Goal: Task Accomplishment & Management: Complete application form

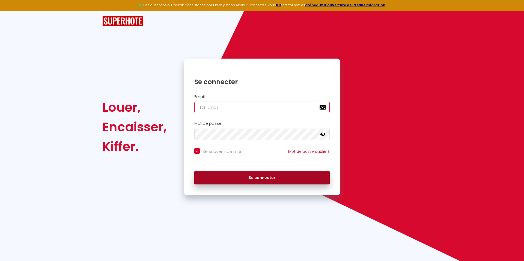
type input "[PERSON_NAME][EMAIL_ADDRESS][DOMAIN_NAME]"
click at [219, 178] on button "Se connecter" at bounding box center [261, 178] width 135 height 14
checkbox input "true"
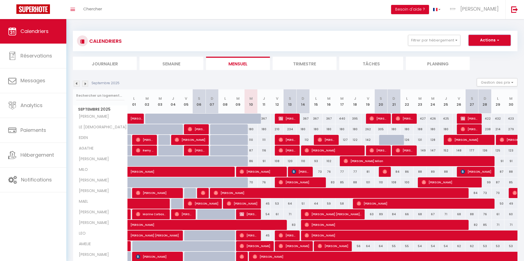
click at [485, 39] on button "Actions" at bounding box center [490, 40] width 42 height 11
click at [358, 41] on div "CALENDRIERS Filtrer par hébergement ZONE VERTE SIMON LE PRESBYTERE EDEN AGATHE …" at bounding box center [295, 41] width 436 height 12
click at [496, 41] on span "button" at bounding box center [497, 39] width 3 height 5
click at [338, 40] on div "CALENDRIERS Filtrer par hébergement ZONE VERTE SIMON LE PRESBYTERE EDEN AGATHE …" at bounding box center [295, 41] width 436 height 12
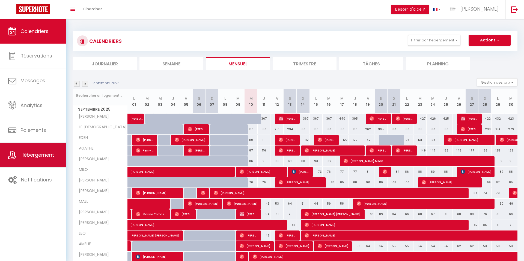
scroll to position [0, 0]
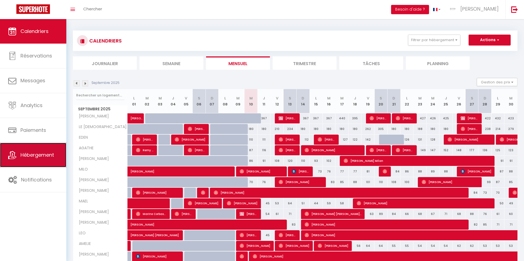
click at [35, 156] on span "Hébergement" at bounding box center [37, 155] width 34 height 7
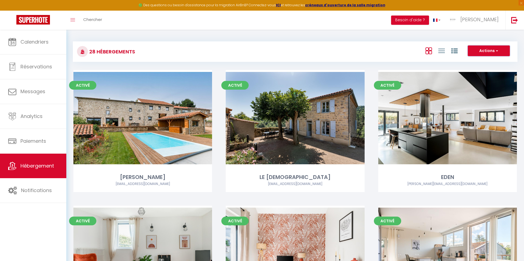
click at [481, 51] on button "Actions" at bounding box center [489, 51] width 42 height 11
click at [466, 62] on li "Créer un Hébergement" at bounding box center [485, 62] width 50 height 6
select select "3"
select select "2"
select select "1"
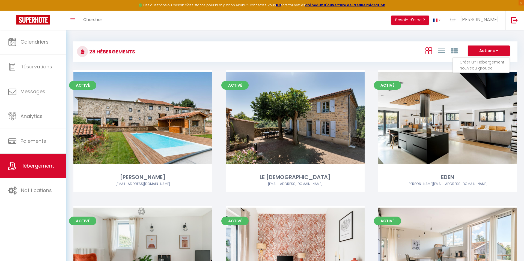
select select "1"
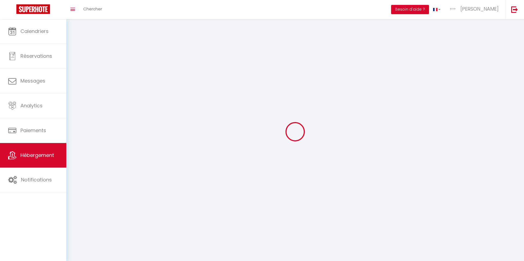
select select
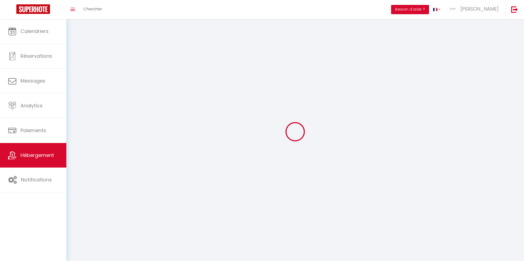
select select
checkbox input "false"
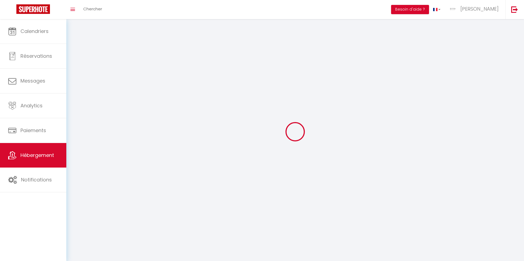
select select
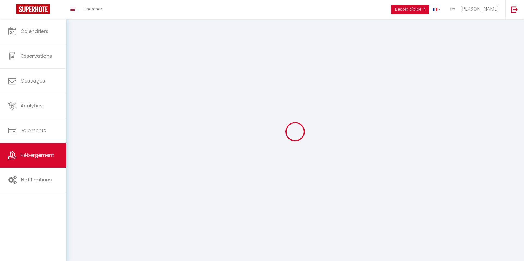
select select
checkbox input "false"
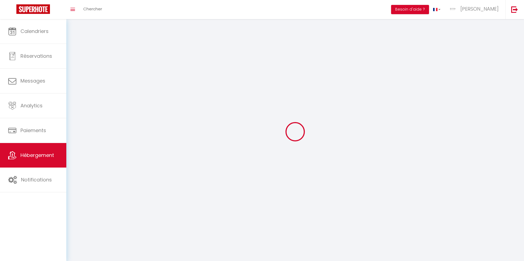
checkbox input "false"
select select
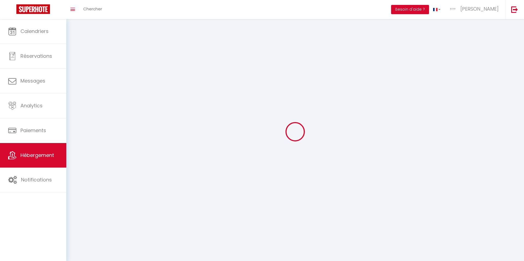
select select
checkbox input "false"
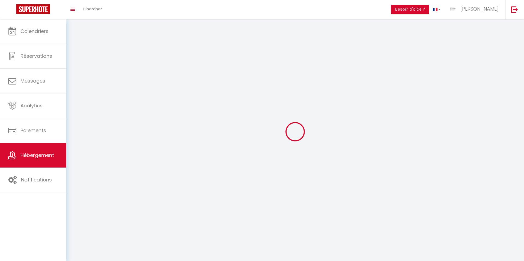
checkbox input "false"
select select
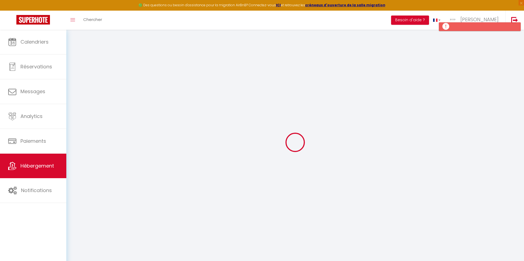
select select
checkbox input "false"
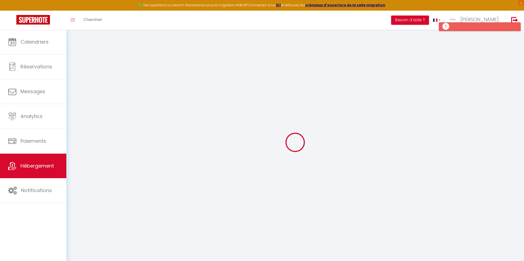
select select
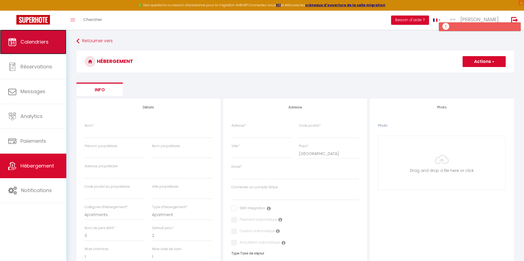
click at [32, 42] on span "Calendriers" at bounding box center [34, 41] width 28 height 7
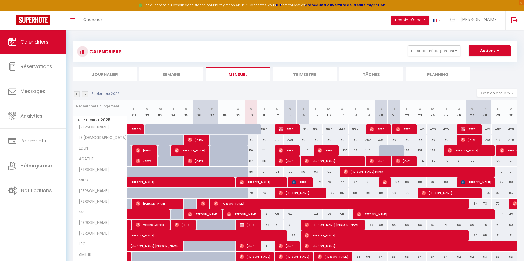
click at [85, 94] on img at bounding box center [85, 94] width 6 height 6
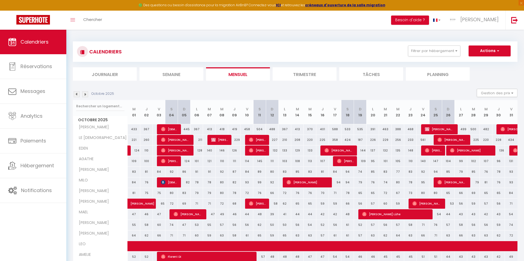
click at [87, 94] on img at bounding box center [85, 94] width 6 height 6
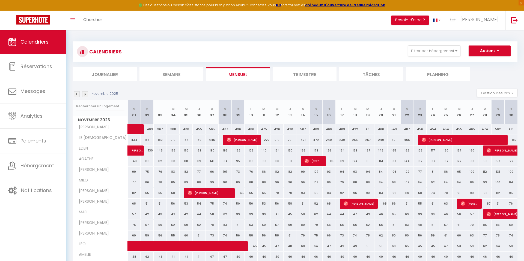
click at [78, 95] on img at bounding box center [77, 94] width 6 height 6
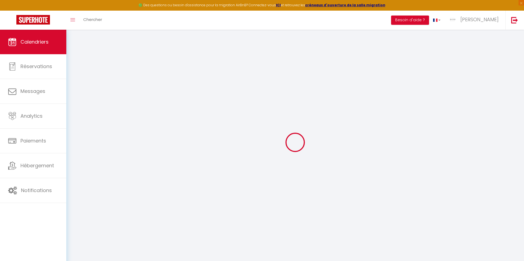
select select
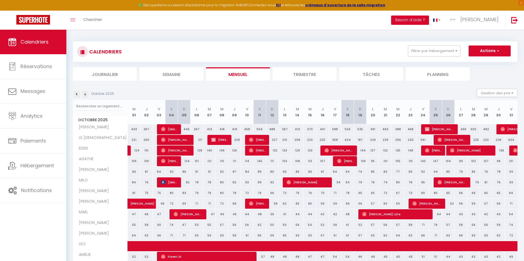
click at [332, 130] on div "588" at bounding box center [335, 129] width 13 height 10
type input "588"
select select "1"
type input "Ven 17 Octobre 2025"
type input "Sam 18 Octobre 2025"
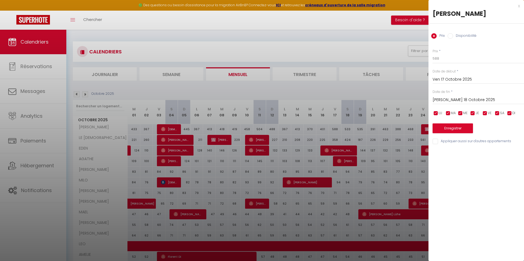
click at [455, 36] on label "Disponibilité" at bounding box center [464, 36] width 23 height 6
click at [453, 36] on input "Disponibilité" at bounding box center [450, 35] width 5 height 5
radio input "true"
radio input "false"
click at [441, 77] on input "Ven 17 Octobre 2025" at bounding box center [478, 80] width 91 height 7
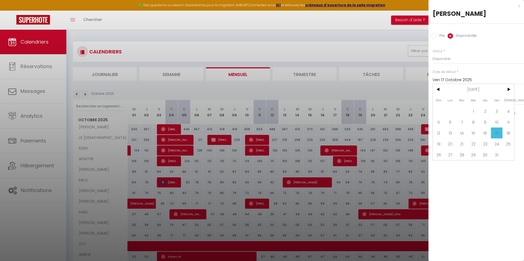
click at [472, 132] on span "15" at bounding box center [474, 133] width 12 height 11
type input "Mer 15 Octobre 2025"
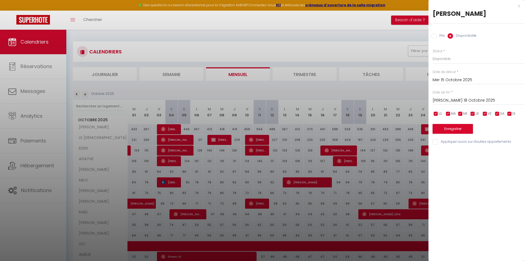
click at [440, 97] on input "Sam 18 Octobre 2025" at bounding box center [478, 100] width 91 height 7
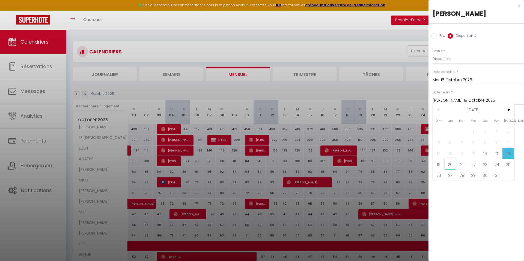
click at [453, 163] on span "20" at bounding box center [451, 164] width 12 height 11
type input "Lun 20 Octobre 2025"
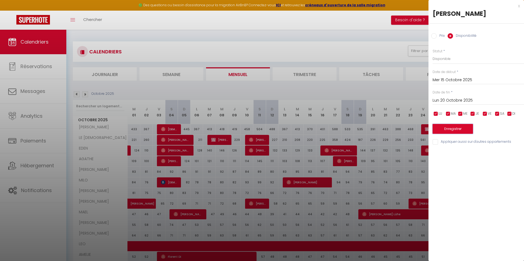
click at [447, 125] on button "Enregistrer" at bounding box center [453, 129] width 40 height 10
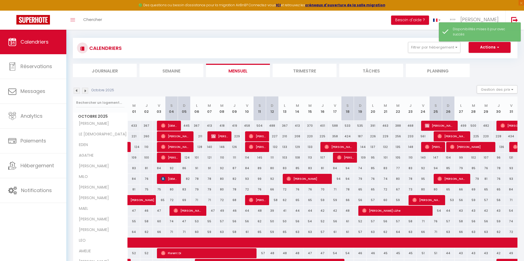
scroll to position [33, 0]
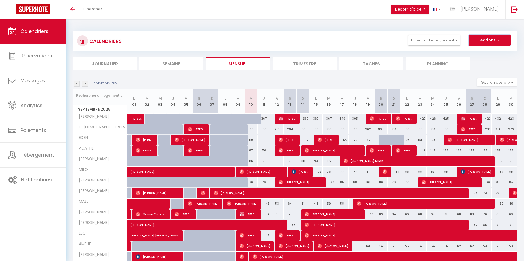
click at [476, 42] on button "Actions" at bounding box center [490, 40] width 42 height 11
click at [474, 52] on link "Nouvelle réservation" at bounding box center [483, 53] width 47 height 8
select select
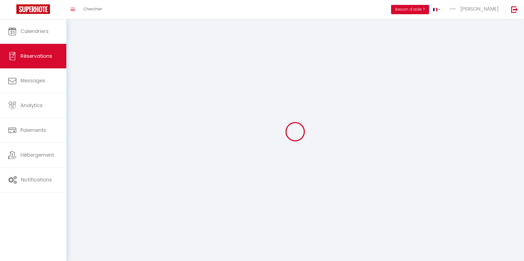
select select
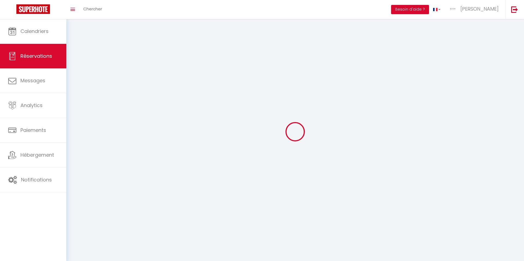
select select
checkbox input "false"
select select
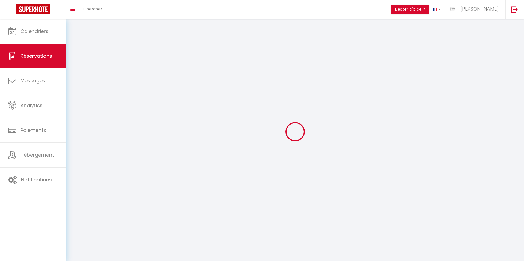
select select
checkbox input "false"
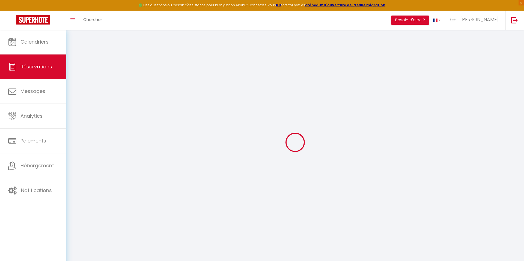
select select
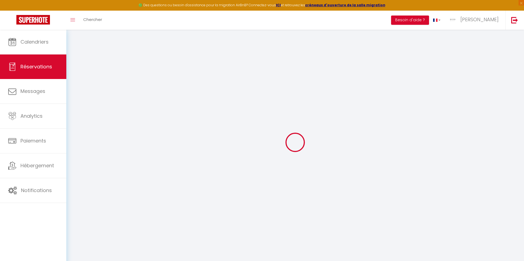
select select
checkbox input "false"
select select
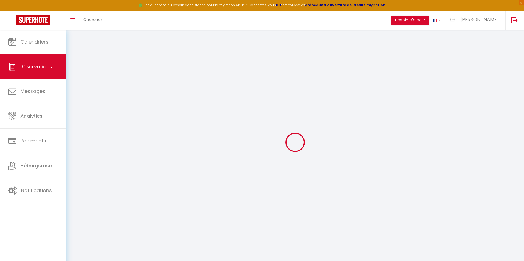
select select
checkbox input "false"
select select
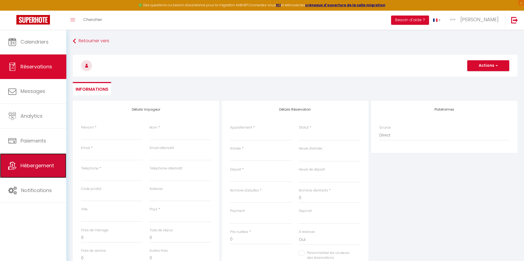
click at [42, 166] on span "Hébergement" at bounding box center [37, 165] width 34 height 7
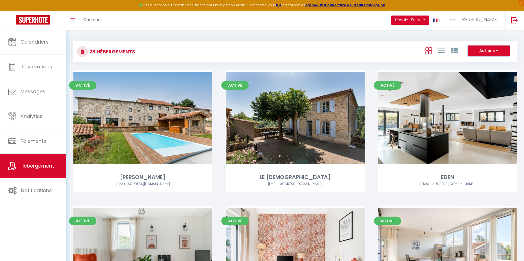
click at [483, 49] on button "Actions" at bounding box center [489, 51] width 42 height 11
click at [478, 59] on li "Créer un Hébergement" at bounding box center [485, 62] width 50 height 6
select select "3"
select select "2"
select select "1"
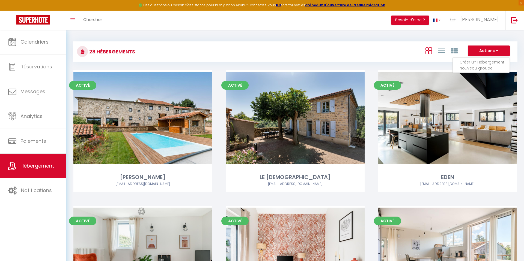
select select "1"
select select
select select "28"
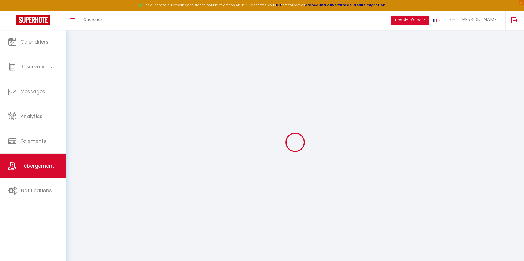
select select
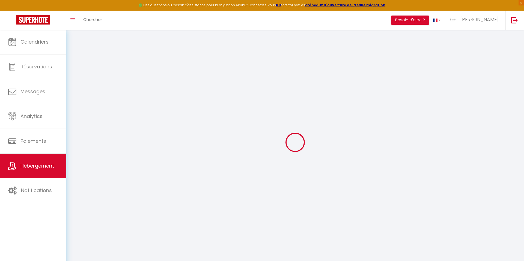
select select
checkbox input "false"
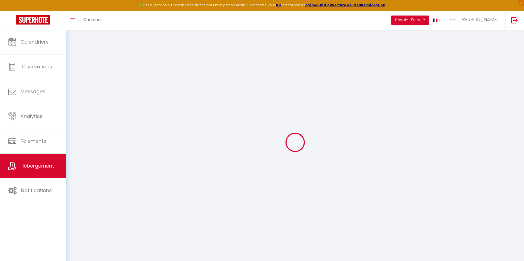
select select
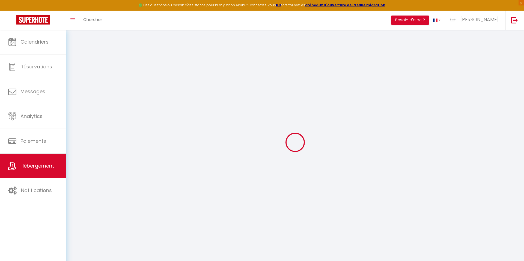
select select
checkbox input "false"
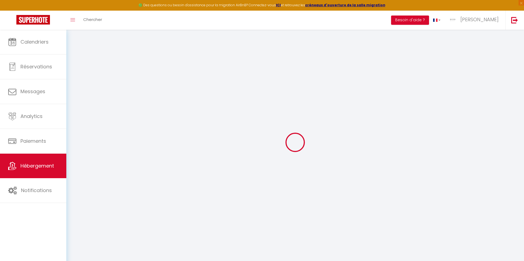
checkbox input "false"
select select
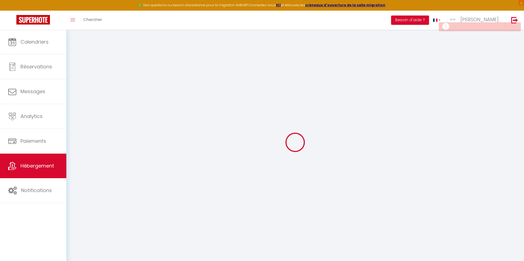
select select
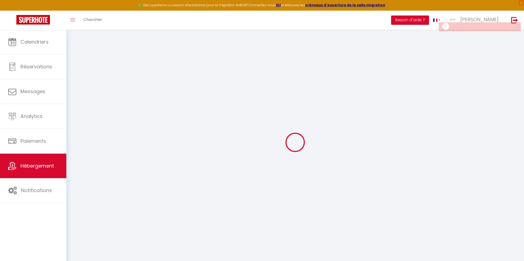
checkbox input "false"
select select
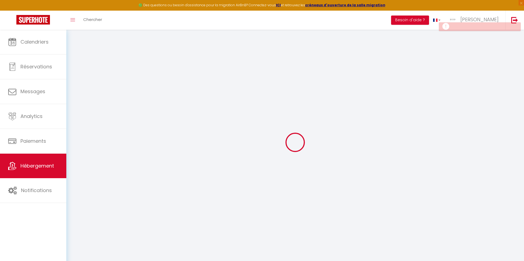
select select
checkbox input "false"
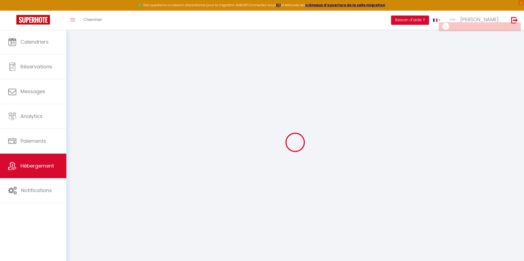
checkbox input "false"
select select
select select "15:00"
select select "23:45"
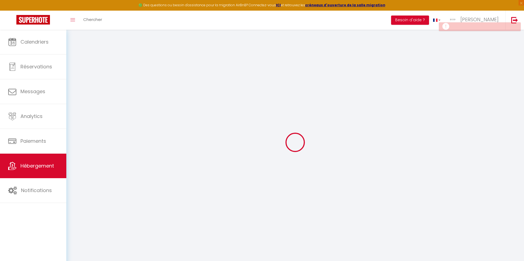
select select "11:00"
select select "30"
select select "120"
select select
checkbox input "false"
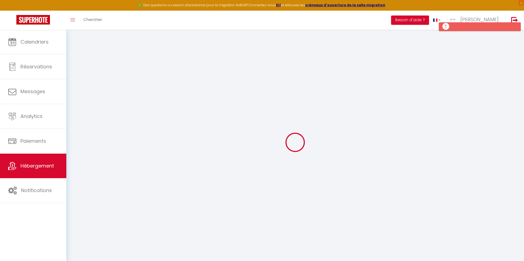
checkbox input "false"
select select
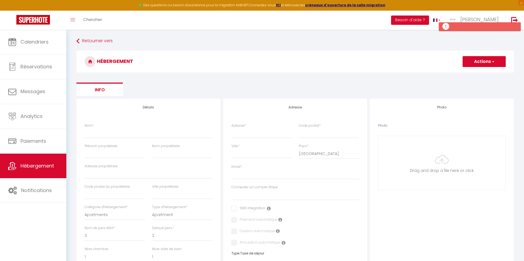
drag, startPoint x: 479, startPoint y: 68, endPoint x: 477, endPoint y: 66, distance: 3.0
click at [479, 68] on h3 "HÉBERGEMENT" at bounding box center [295, 62] width 438 height 22
click at [477, 65] on button "Actions" at bounding box center [484, 61] width 43 height 11
click at [467, 74] on link "Enregistrer" at bounding box center [483, 73] width 43 height 7
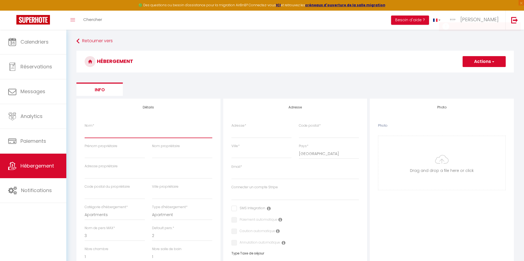
click at [98, 132] on input "Nom *" at bounding box center [149, 133] width 128 height 10
type input "x"
select select
checkbox input "false"
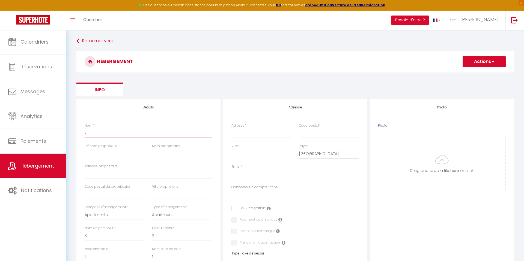
checkbox input "false"
select select
type input "xx"
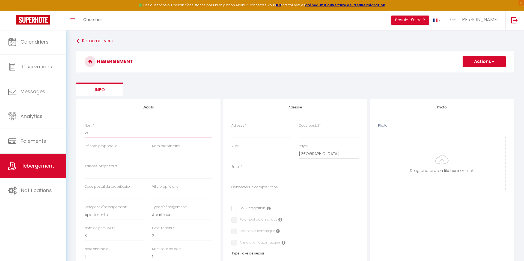
select select
checkbox input "false"
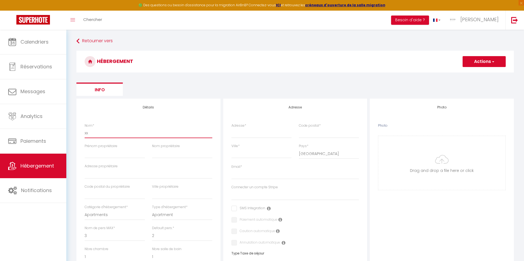
select select
type input "xxx"
select select
checkbox input "false"
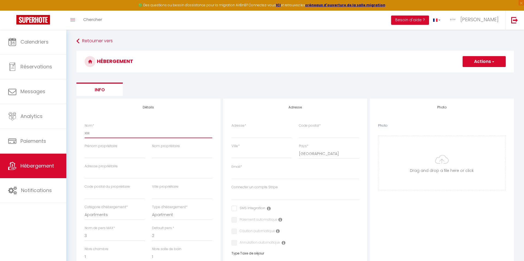
checkbox input "false"
select select
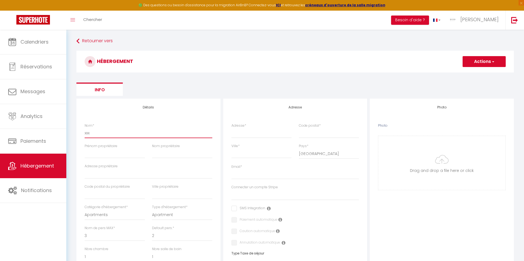
type input "xxxx"
select select
checkbox input "false"
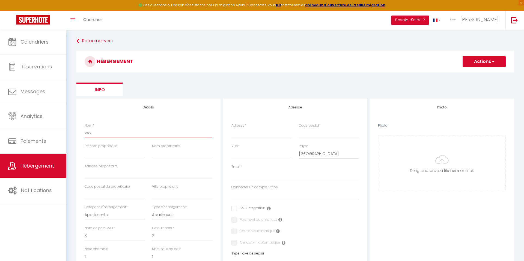
checkbox input "false"
select select
type input "xxxxx"
select select
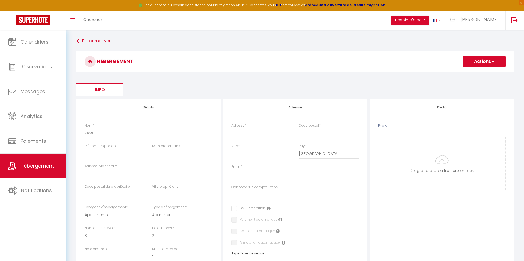
checkbox input "false"
select select
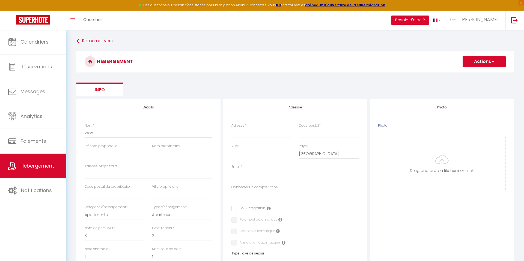
select select
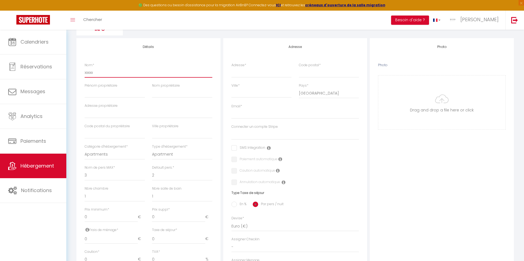
scroll to position [61, 0]
type input "xxxxx"
click at [246, 76] on input "Adresse *" at bounding box center [261, 72] width 60 height 10
type input "x"
select select
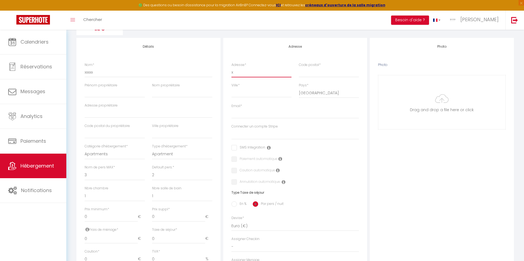
checkbox input "false"
select select
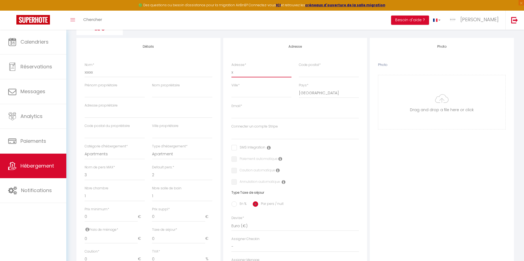
select select
type input "xx"
select select
checkbox input "false"
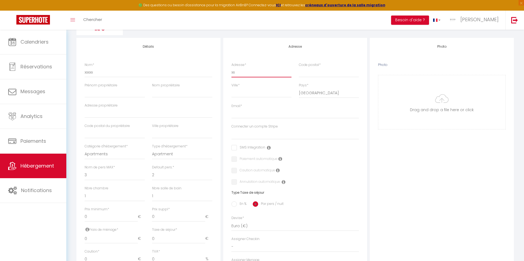
checkbox input "false"
select select
type input "xxx"
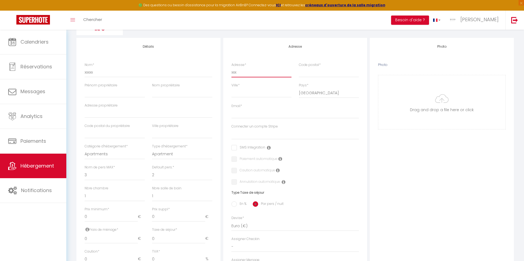
select select
checkbox input "false"
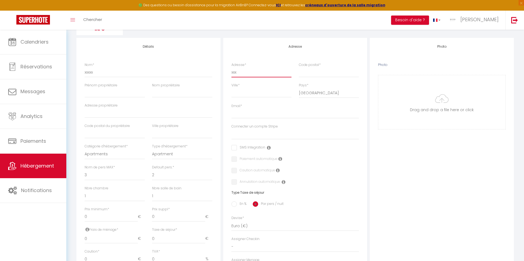
select select
type input "xxx"
click at [311, 73] on input "Code postal *" at bounding box center [329, 72] width 60 height 10
type input "x"
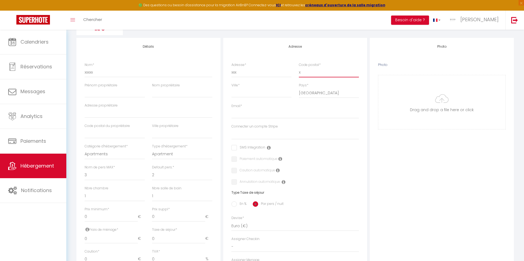
select select
checkbox input "false"
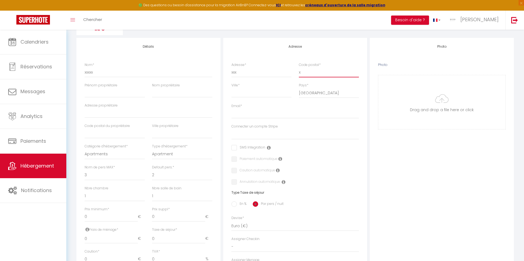
select select
type input "xx"
select select
checkbox input "false"
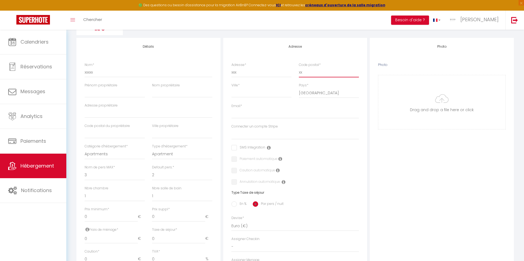
checkbox input "false"
select select
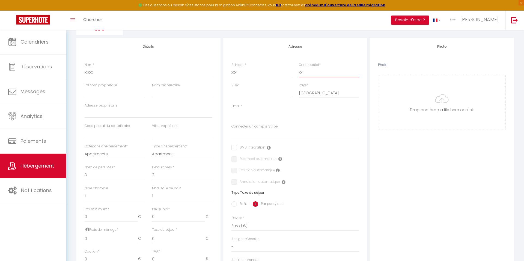
type input "xxx"
select select
checkbox input "false"
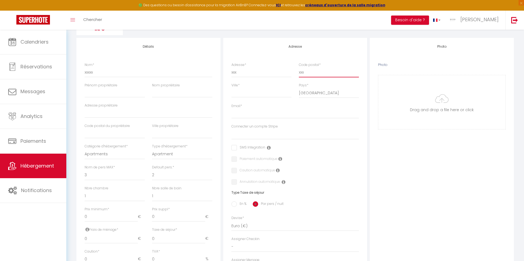
checkbox input "false"
select select
type input "xxx"
click at [253, 91] on input "Ville *" at bounding box center [261, 93] width 60 height 10
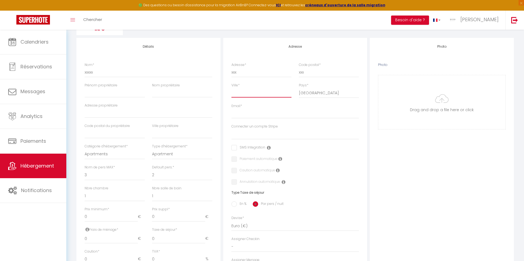
type input "x"
select select
checkbox input "false"
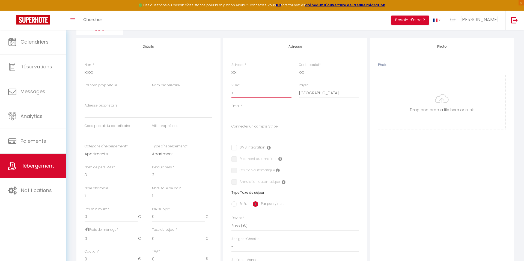
checkbox input "false"
select select
type input "xx"
select select
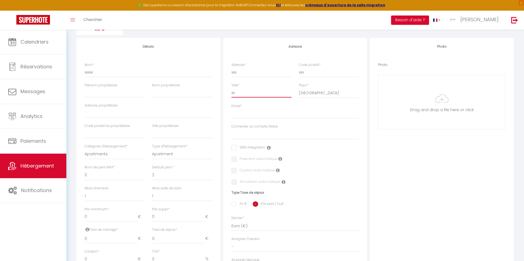
checkbox input "false"
select select
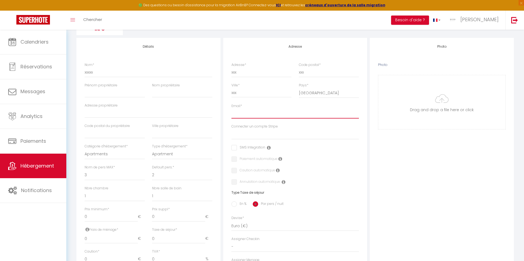
click at [246, 114] on input "Email *" at bounding box center [295, 114] width 128 height 10
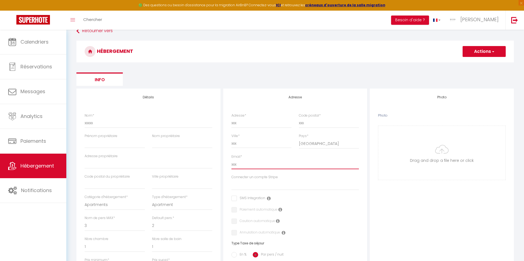
scroll to position [12, 0]
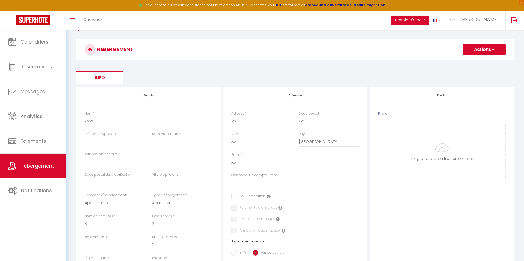
click at [480, 49] on button "Actions" at bounding box center [484, 49] width 43 height 11
click at [474, 62] on input "Enregistrer" at bounding box center [478, 61] width 20 height 5
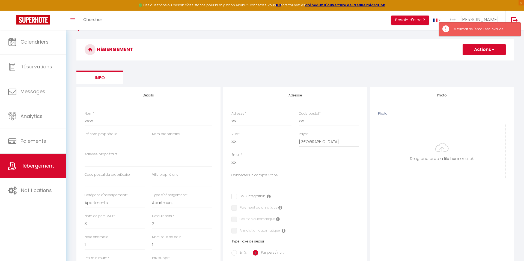
click at [258, 165] on input "xxx" at bounding box center [295, 163] width 128 height 10
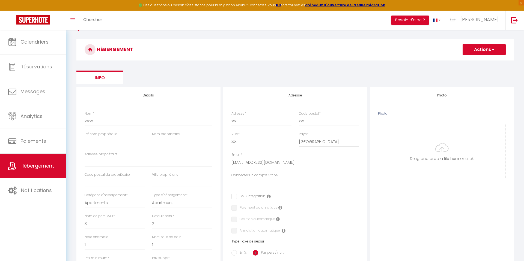
drag, startPoint x: 480, startPoint y: 49, endPoint x: 476, endPoint y: 52, distance: 4.9
click at [480, 49] on button "Actions" at bounding box center [484, 49] width 43 height 11
click at [471, 63] on input "Enregistrer" at bounding box center [478, 61] width 20 height 5
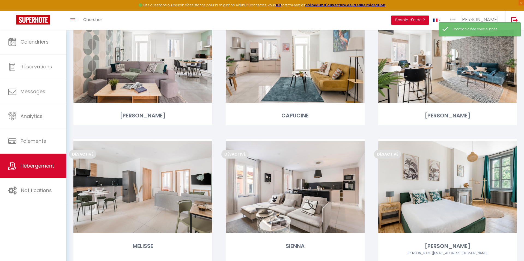
scroll to position [1170, 0]
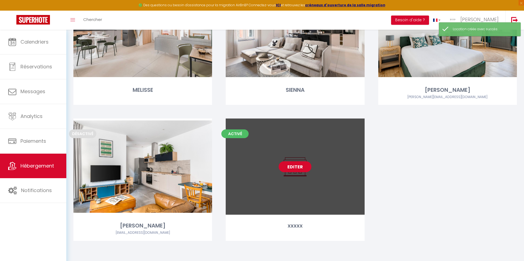
click at [289, 167] on link "Editer" at bounding box center [295, 167] width 33 height 11
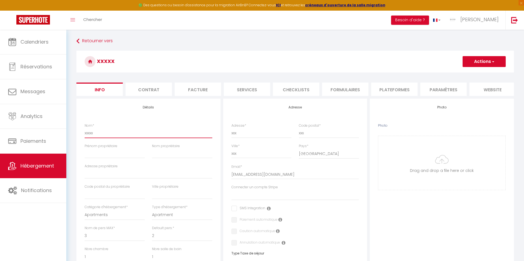
click at [95, 132] on input "xxxxx" at bounding box center [149, 133] width 128 height 10
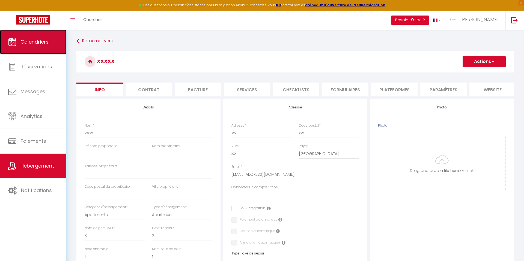
click at [37, 41] on span "Calendriers" at bounding box center [34, 41] width 28 height 7
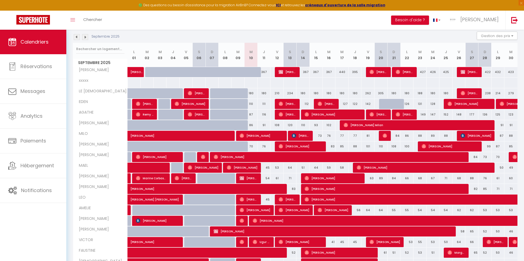
scroll to position [112, 0]
